Goal: Communication & Community: Answer question/provide support

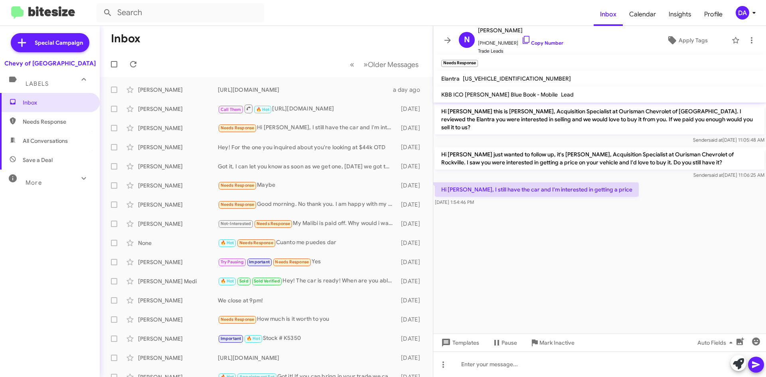
click at [87, 260] on div "Inbox Needs Response All Conversations Save a Deal More Important 🔥 Hot Appoint…" at bounding box center [50, 206] width 100 height 226
click at [133, 68] on icon at bounding box center [133, 64] width 10 height 10
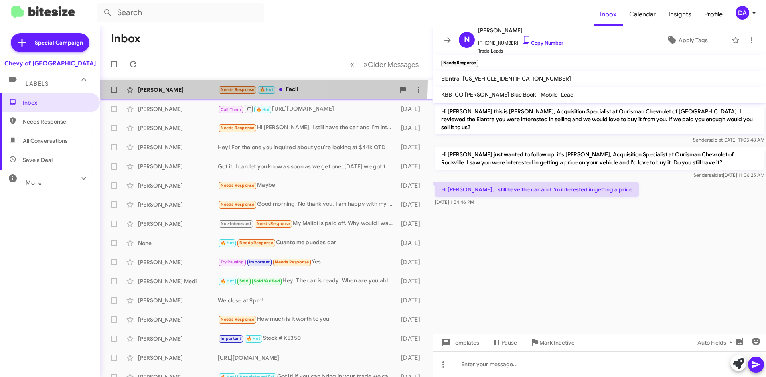
click at [175, 81] on span "[PERSON_NAME] Needs Response 🔥 Hot Facil a day ago" at bounding box center [266, 89] width 333 height 19
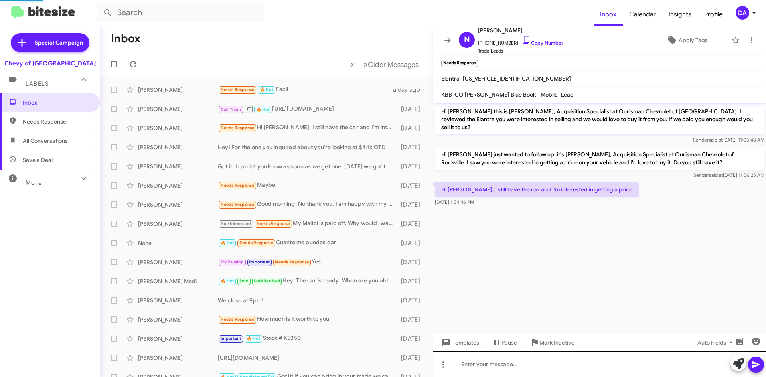
scroll to position [336, 0]
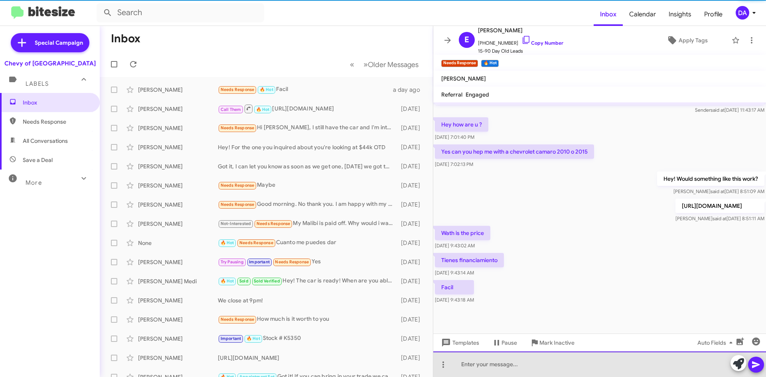
click at [560, 359] on div at bounding box center [599, 364] width 333 height 26
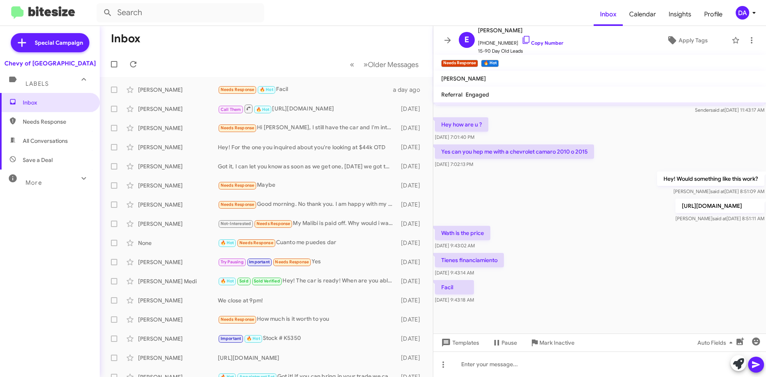
click at [675, 201] on p "[URL][DOMAIN_NAME]" at bounding box center [719, 206] width 89 height 14
copy p "[URL][DOMAIN_NAME]"
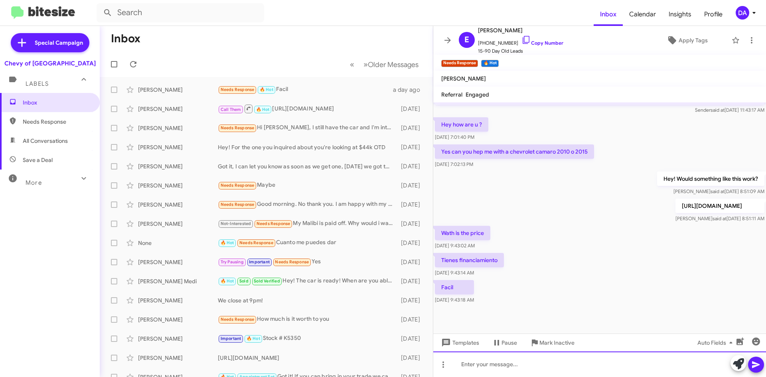
click at [489, 371] on div at bounding box center [599, 364] width 333 height 26
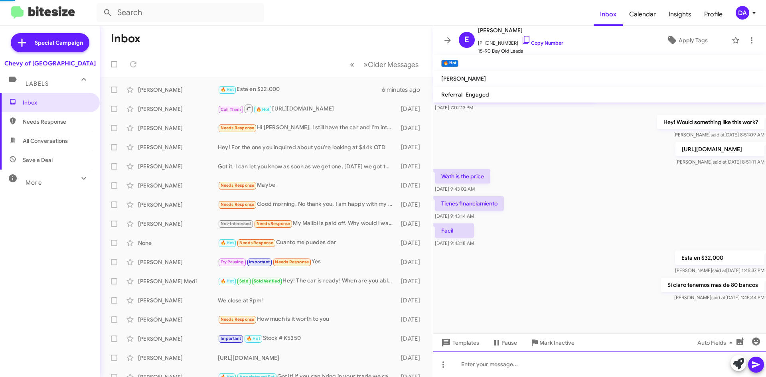
scroll to position [395, 0]
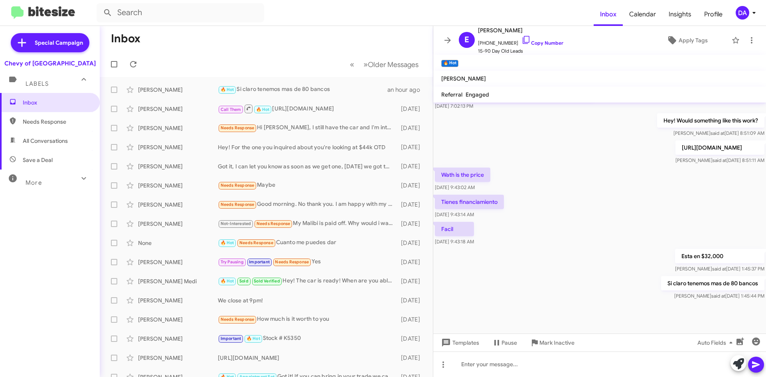
click at [52, 224] on div "Inbox Needs Response All Conversations Save a Deal More Important 🔥 Hot Appoint…" at bounding box center [50, 206] width 100 height 226
click at [270, 17] on form at bounding box center [345, 12] width 497 height 19
